Goal: Obtain resource: Obtain resource

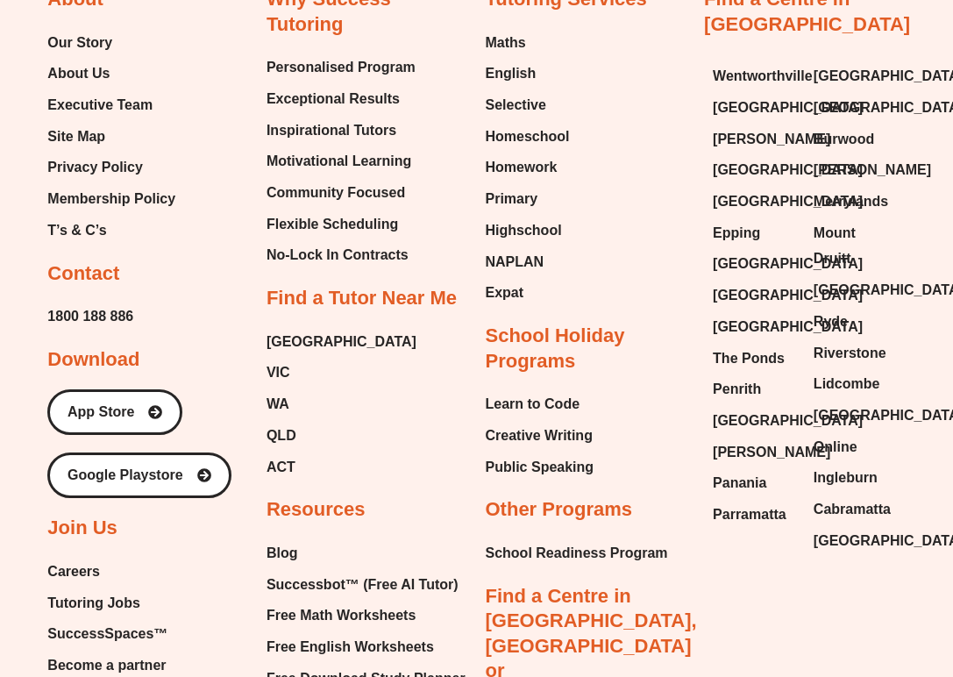
scroll to position [7102, 0]
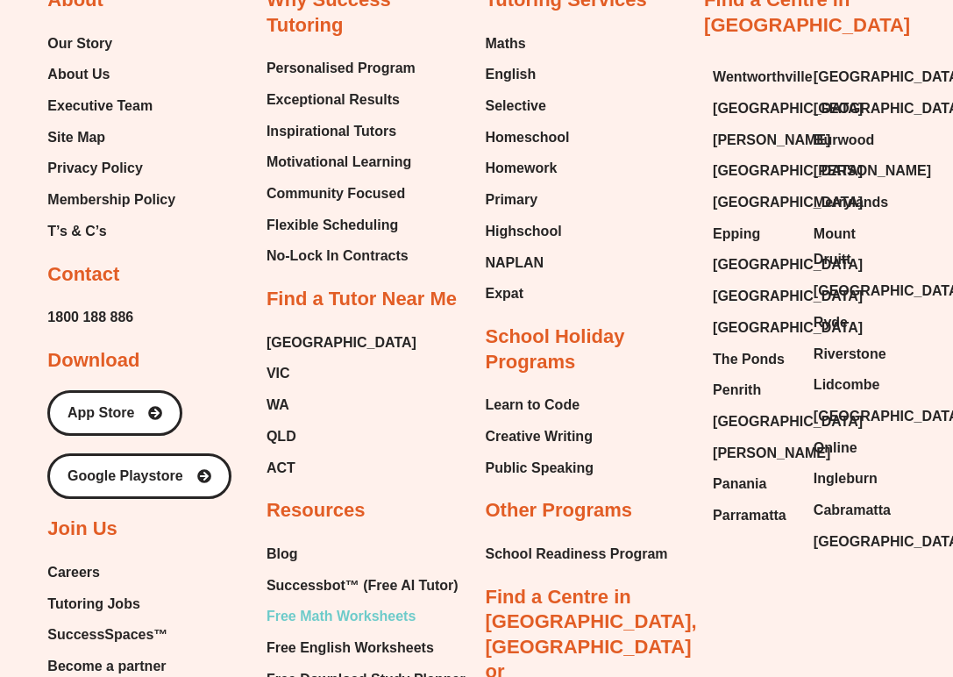
click at [363, 603] on span "Free Math Worksheets" at bounding box center [341, 616] width 149 height 26
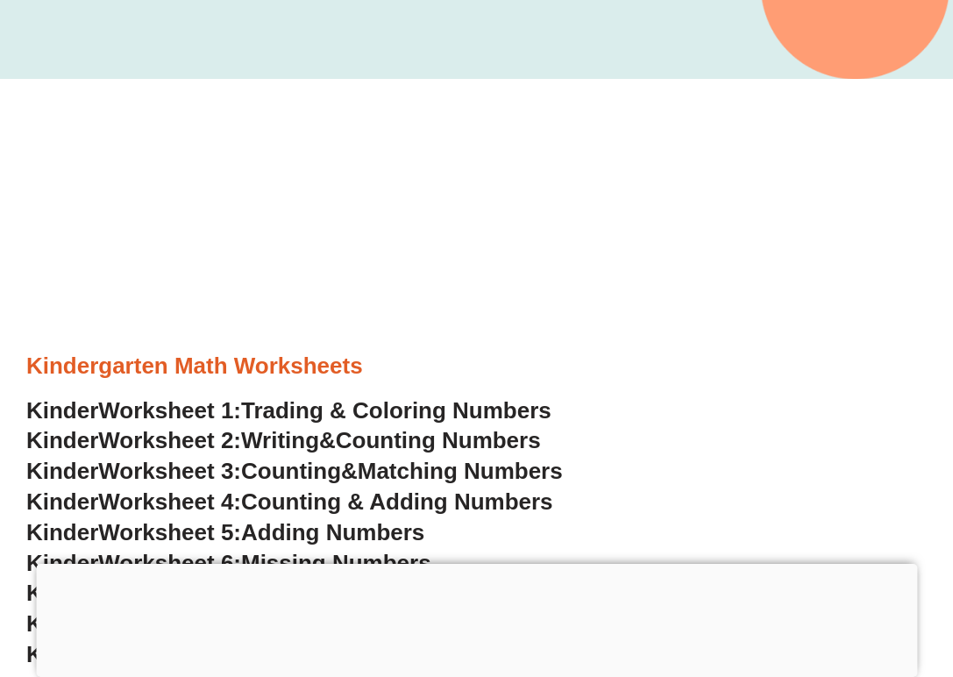
scroll to position [402, 0]
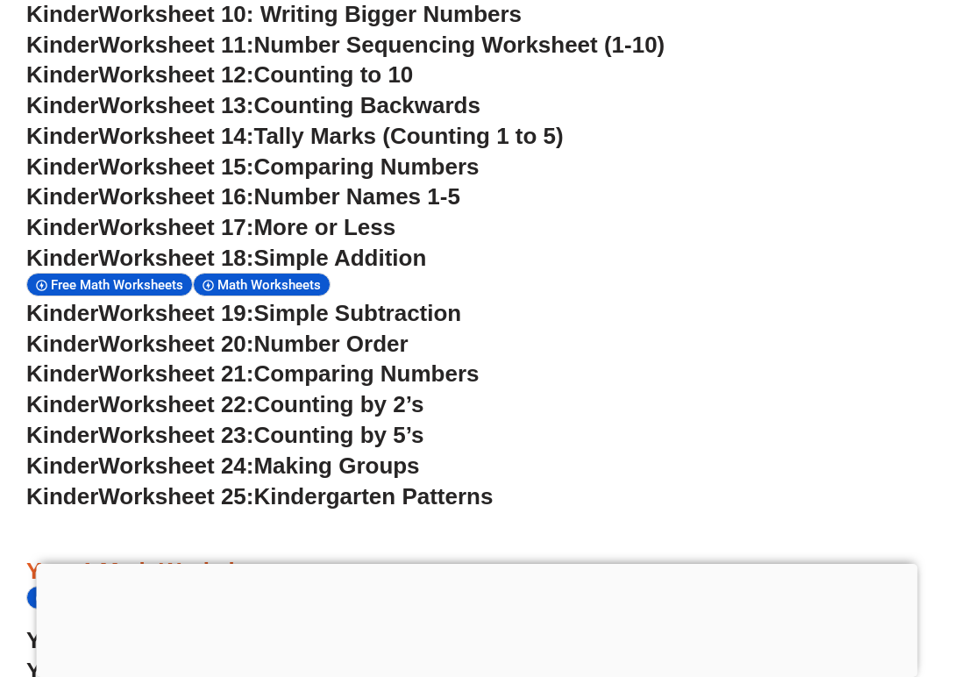
scroll to position [1066, 0]
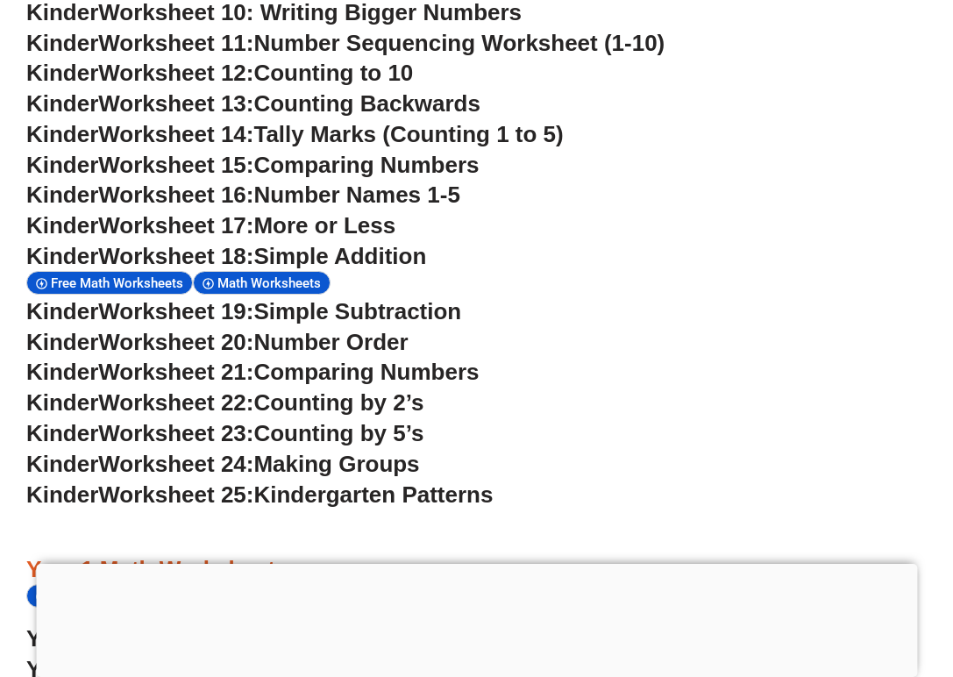
click at [211, 212] on span "Worksheet 17:" at bounding box center [175, 225] width 155 height 26
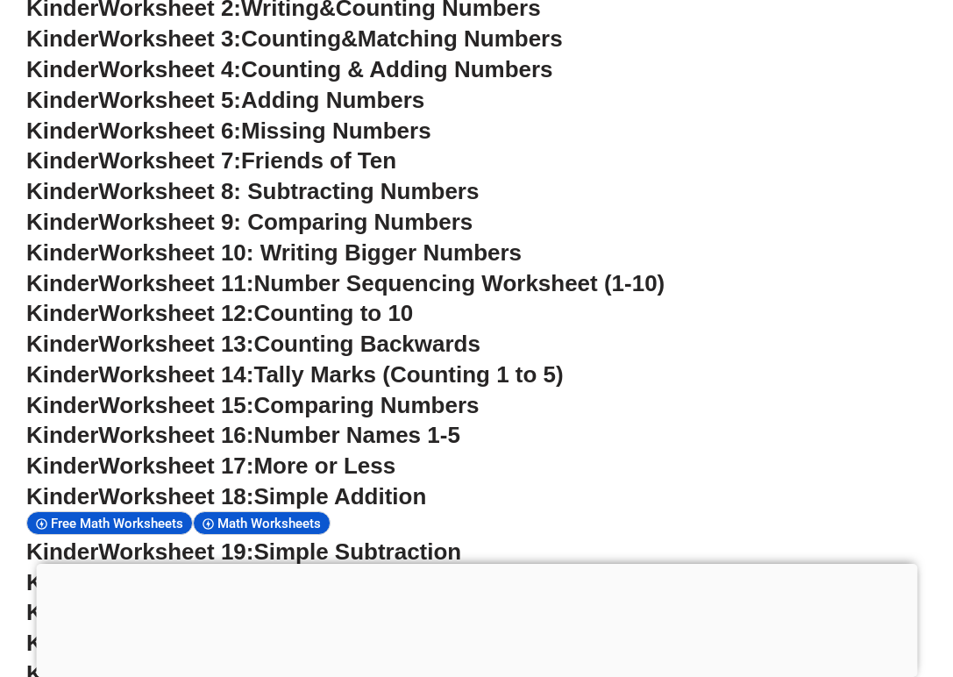
scroll to position [670, 0]
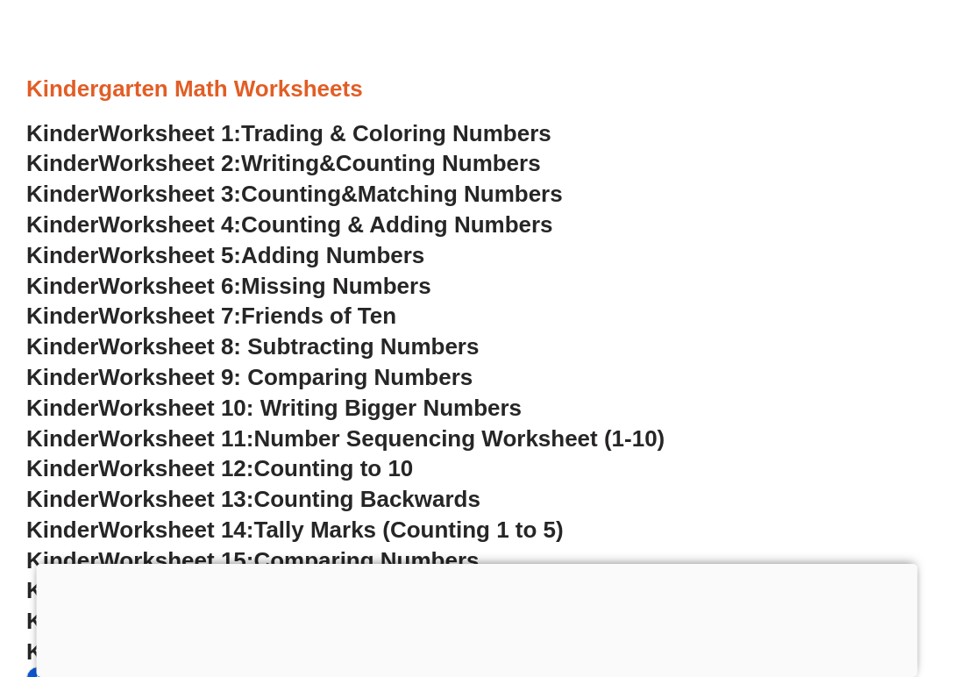
click at [201, 181] on span "Worksheet 3:" at bounding box center [169, 194] width 143 height 26
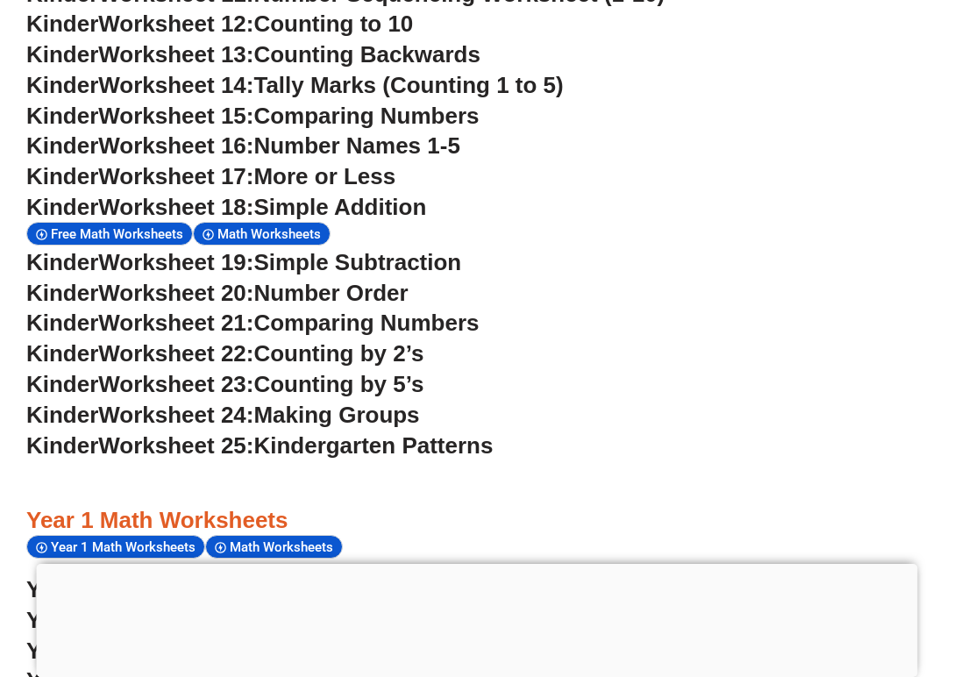
scroll to position [1191, 0]
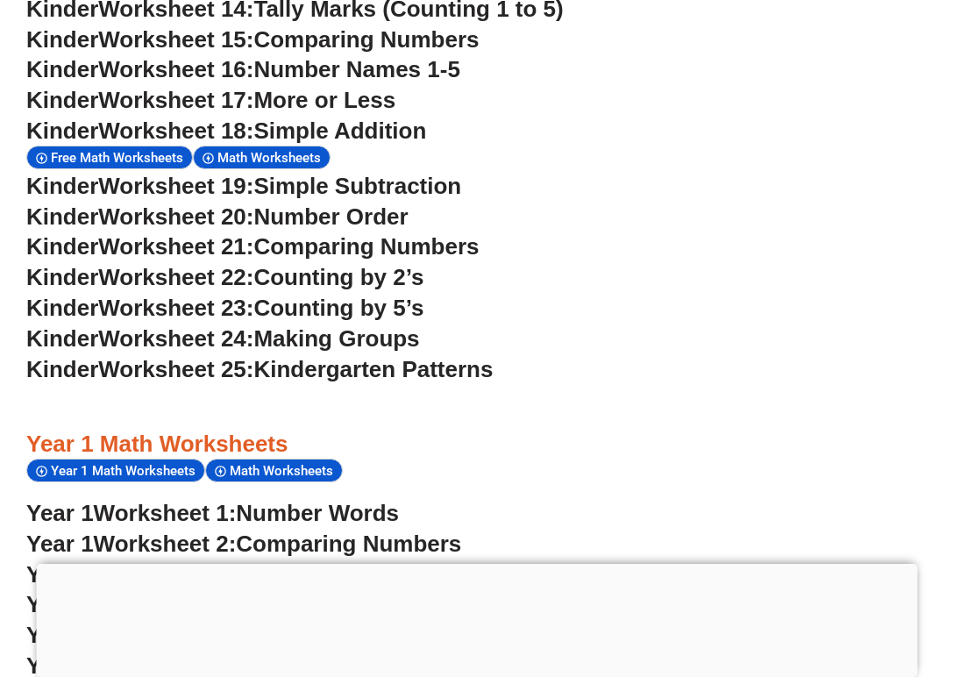
click at [382, 330] on span "Making Groups" at bounding box center [337, 338] width 166 height 26
click at [311, 326] on span "Making Groups" at bounding box center [337, 338] width 166 height 26
click at [240, 325] on span "Worksheet 24:" at bounding box center [175, 338] width 155 height 26
click at [376, 295] on span "Counting by 5’s" at bounding box center [339, 308] width 170 height 26
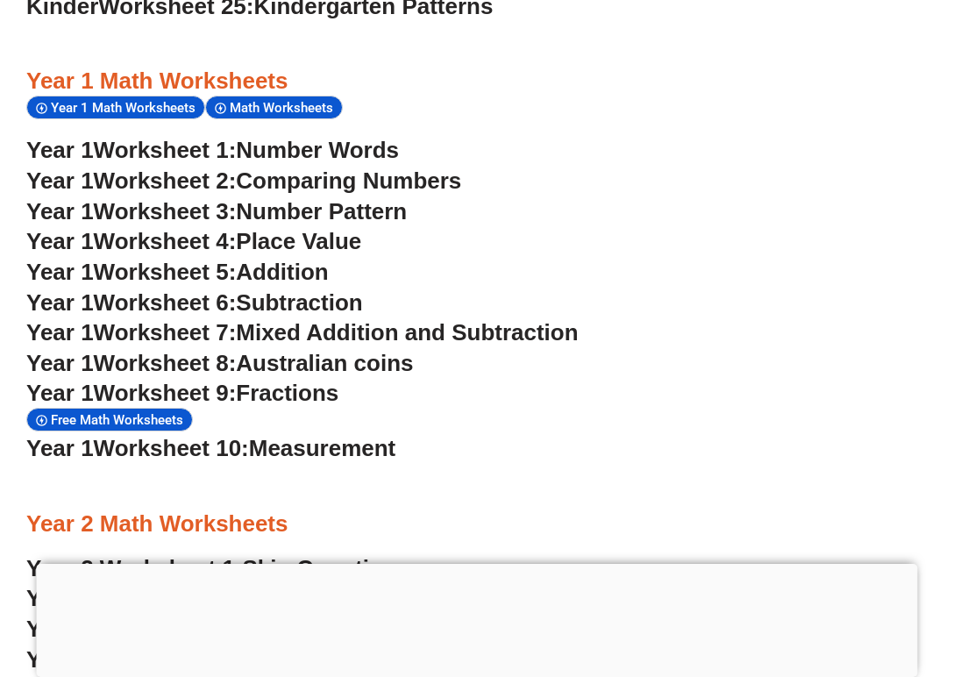
scroll to position [1546, 0]
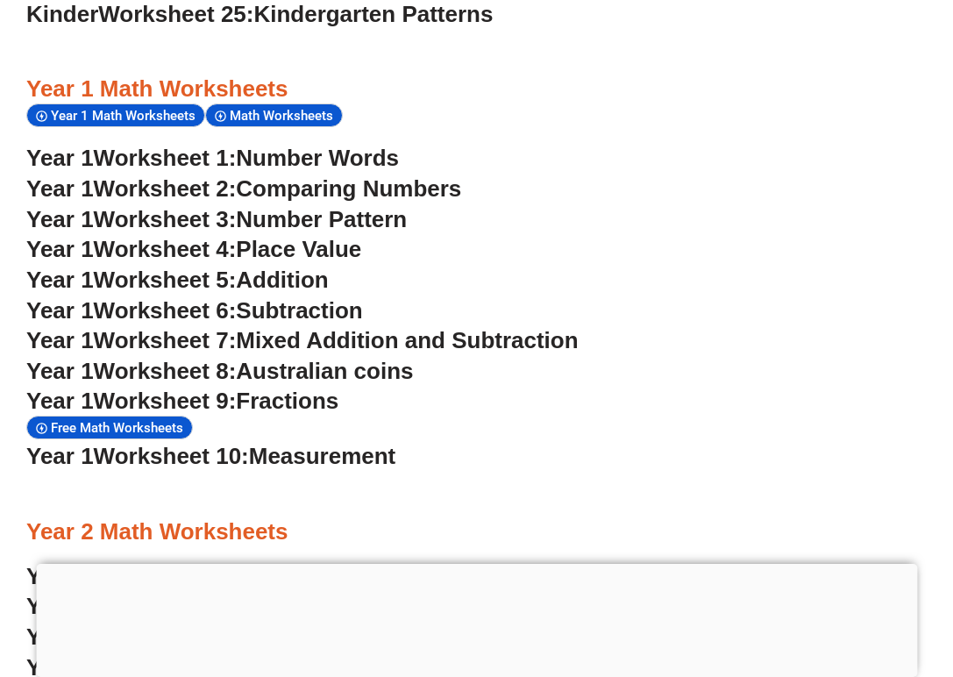
click at [321, 145] on span "Number Words" at bounding box center [317, 158] width 163 height 26
click at [324, 267] on span "Addition" at bounding box center [282, 280] width 92 height 26
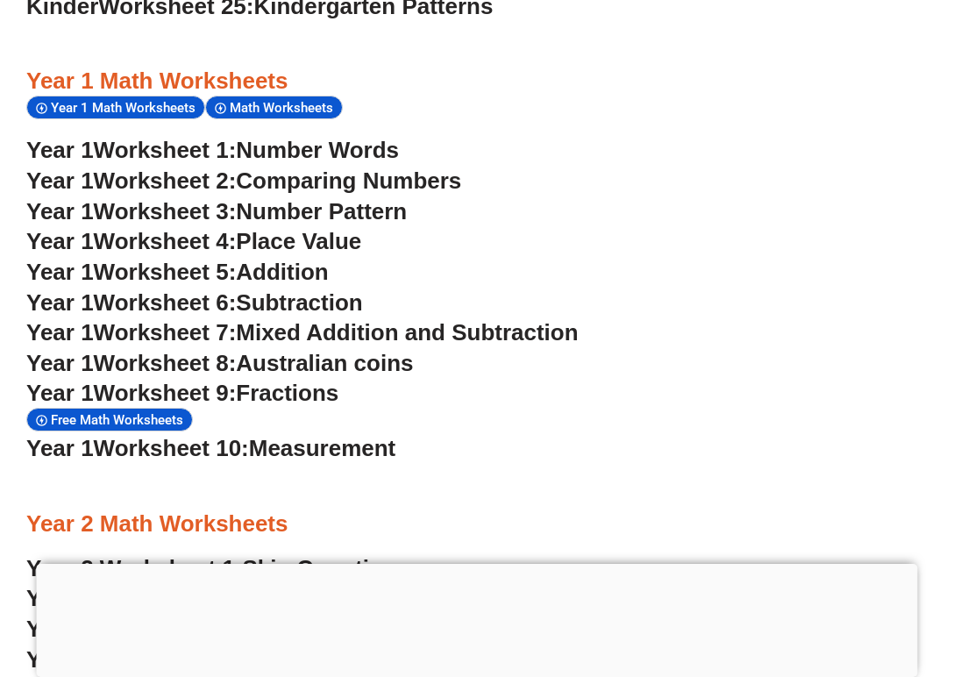
click at [330, 289] on span "Subtraction" at bounding box center [299, 302] width 126 height 26
